Goal: Find specific page/section: Find specific page/section

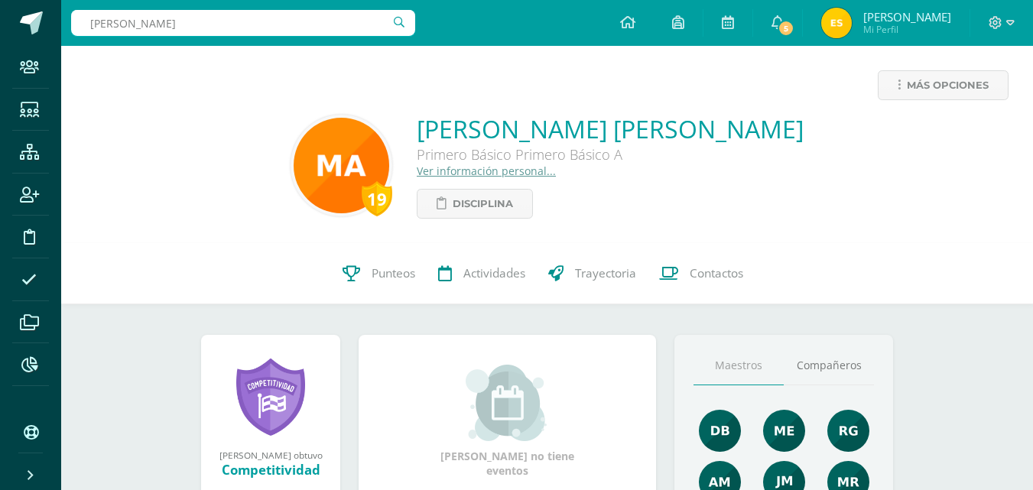
click at [250, 27] on input "[PERSON_NAME]" at bounding box center [243, 23] width 344 height 26
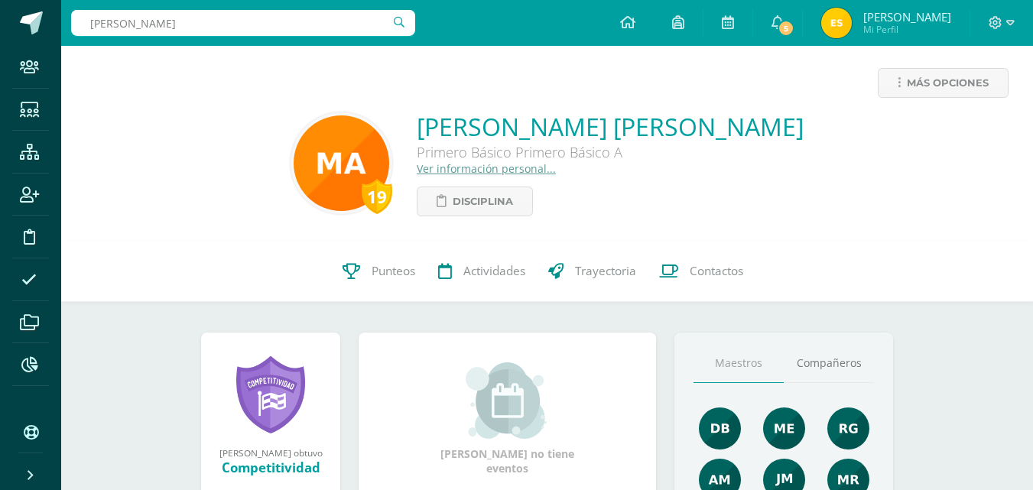
click at [250, 27] on input "[PERSON_NAME]" at bounding box center [243, 23] width 344 height 26
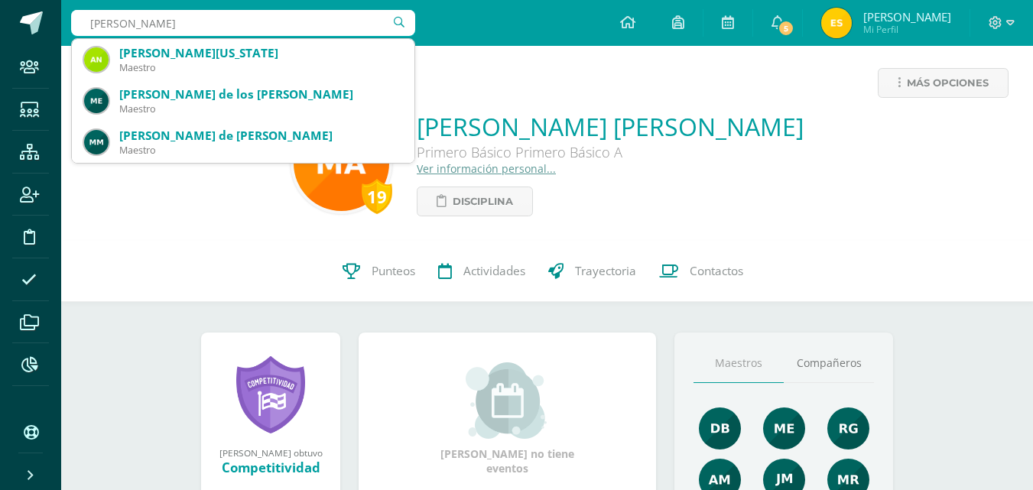
type input "[PERSON_NAME]"
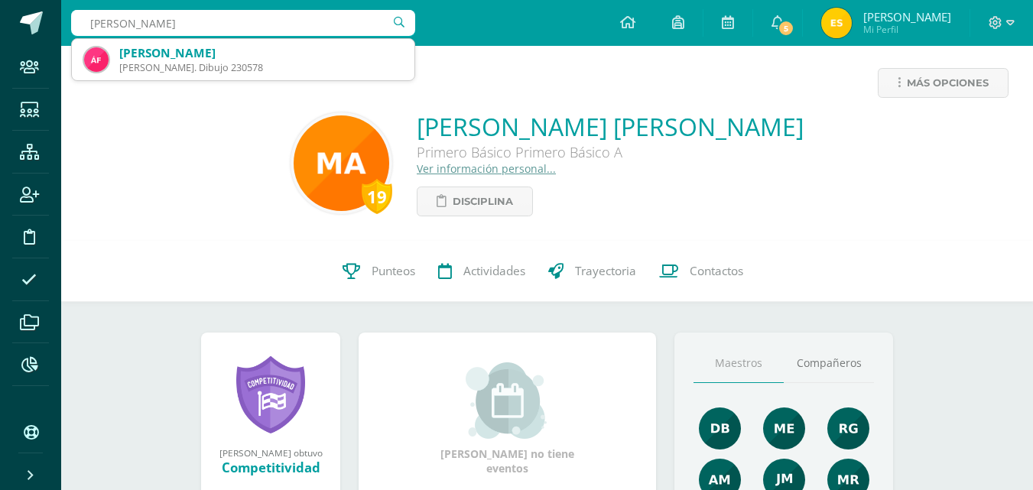
click at [265, 24] on input "[PERSON_NAME]" at bounding box center [243, 23] width 344 height 26
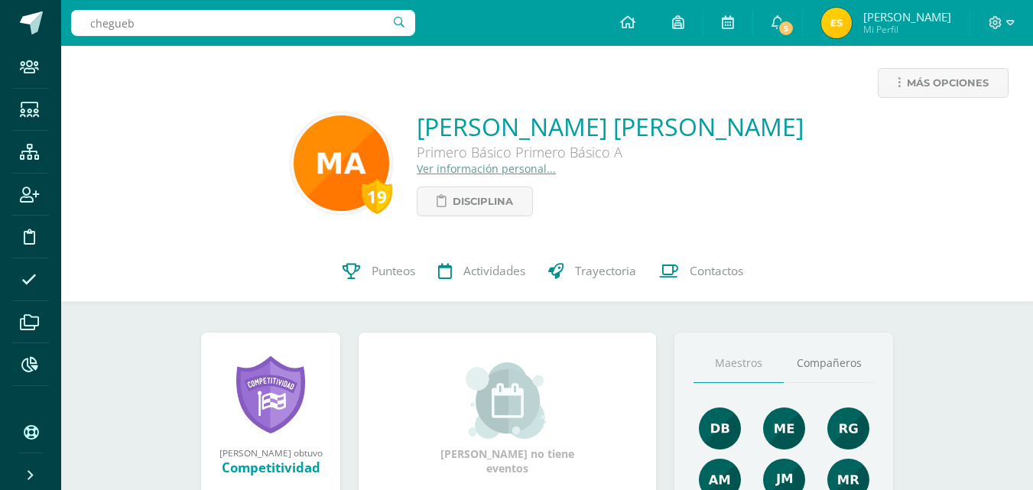
type input "chegue"
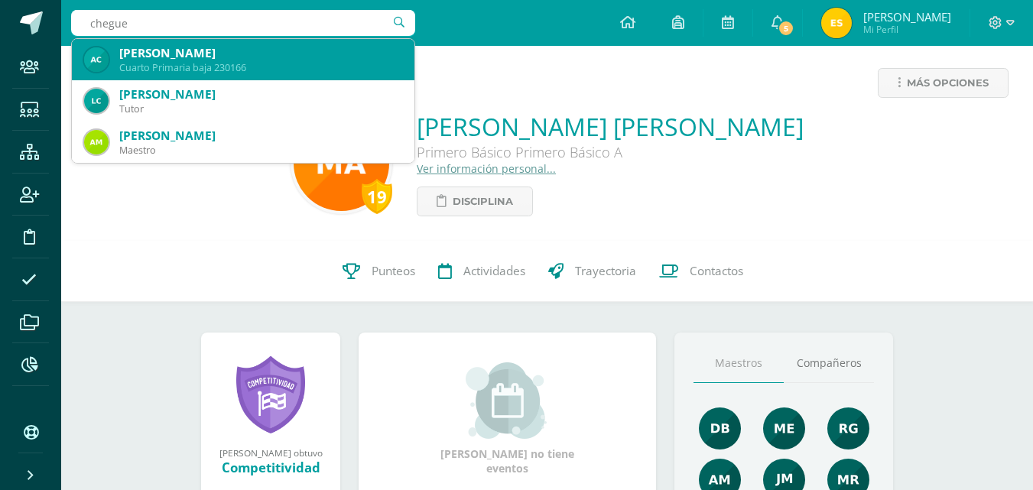
click at [239, 56] on div "Andrew Gael Chegüén Lémus" at bounding box center [260, 53] width 283 height 16
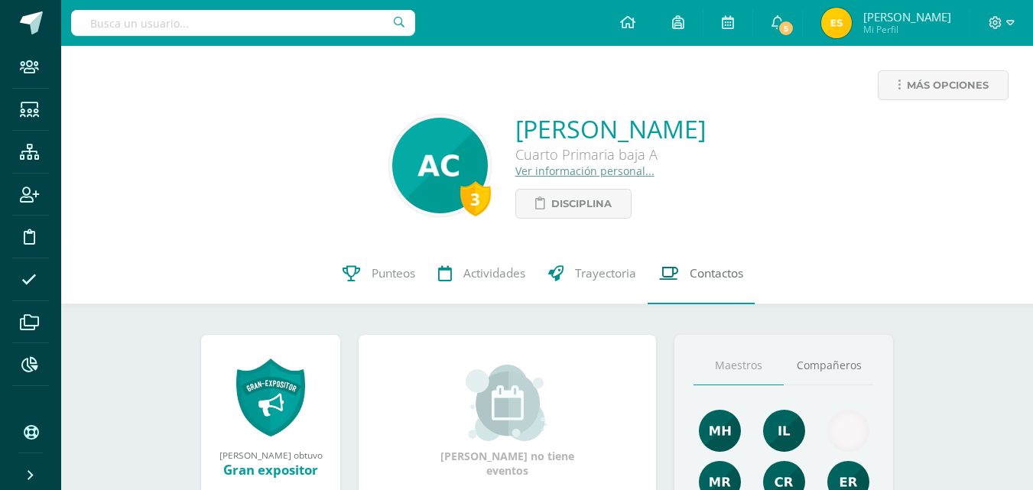
click at [706, 277] on span "Contactos" at bounding box center [717, 273] width 54 height 16
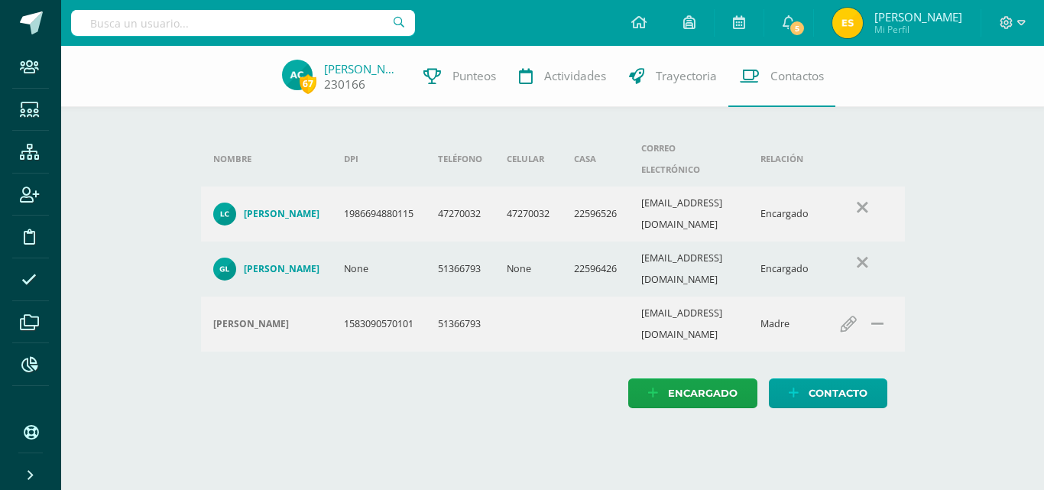
click at [366, 67] on link "[PERSON_NAME]" at bounding box center [362, 68] width 76 height 15
